Goal: Check status

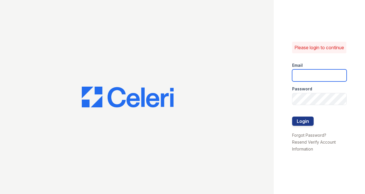
type input "estrella.pm@cafmanagement.com"
click at [306, 125] on button "Login" at bounding box center [303, 120] width 22 height 9
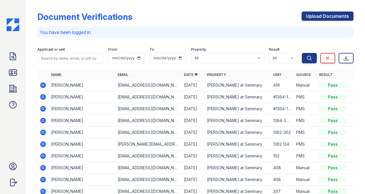
click at [12, 73] on icon at bounding box center [12, 72] width 7 height 6
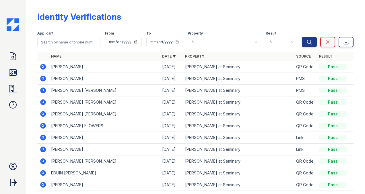
click at [44, 137] on icon at bounding box center [43, 137] width 7 height 7
